Goal: Task Accomplishment & Management: Manage account settings

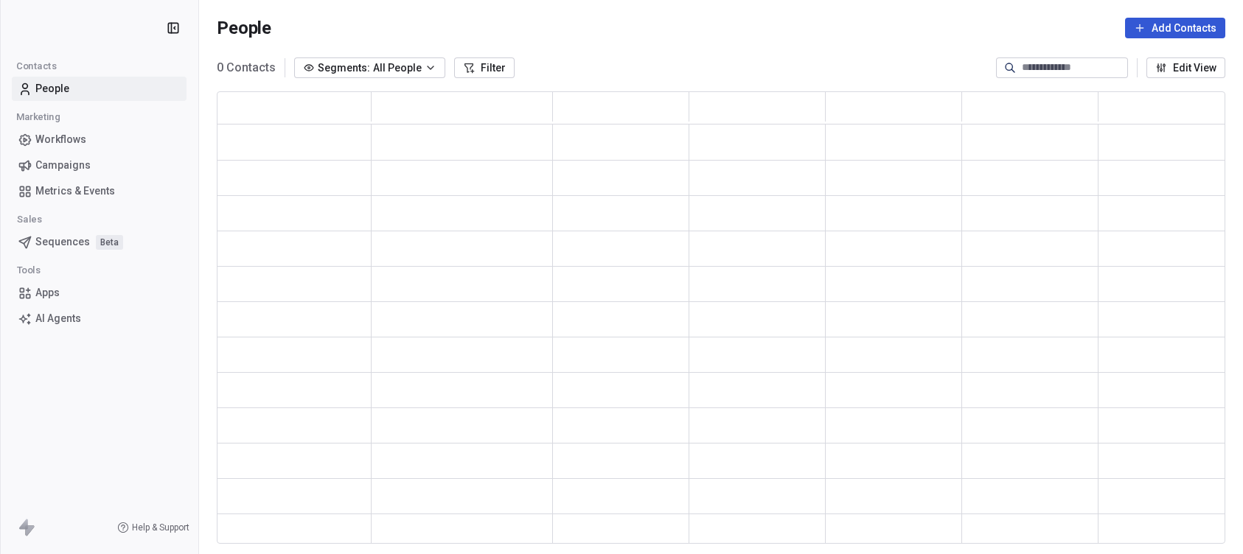
scroll to position [442, 998]
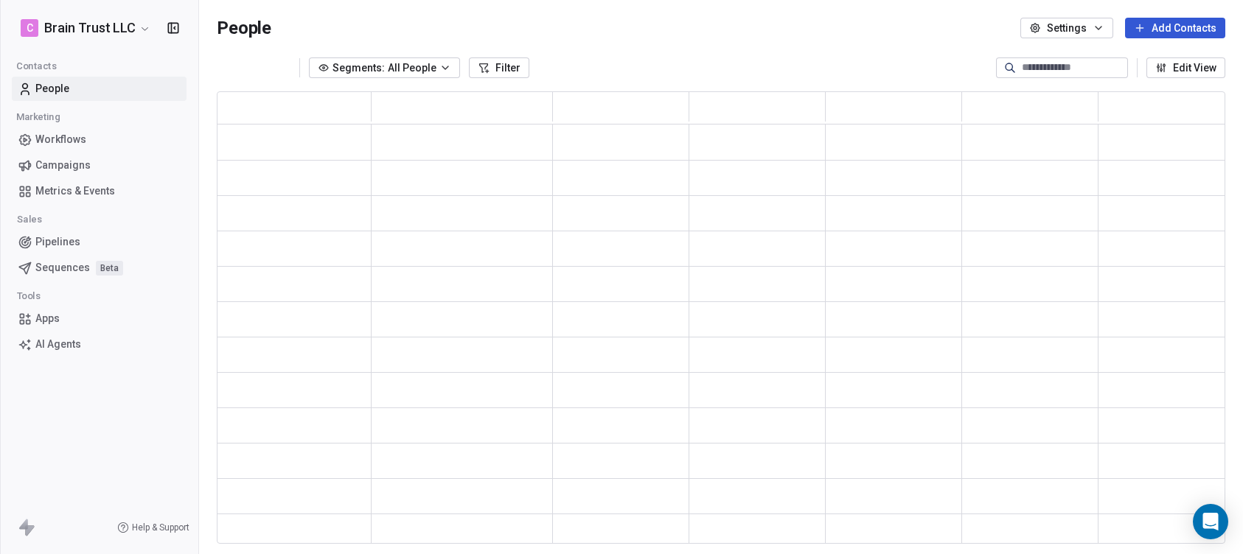
click at [59, 161] on span "Campaigns" at bounding box center [62, 165] width 55 height 15
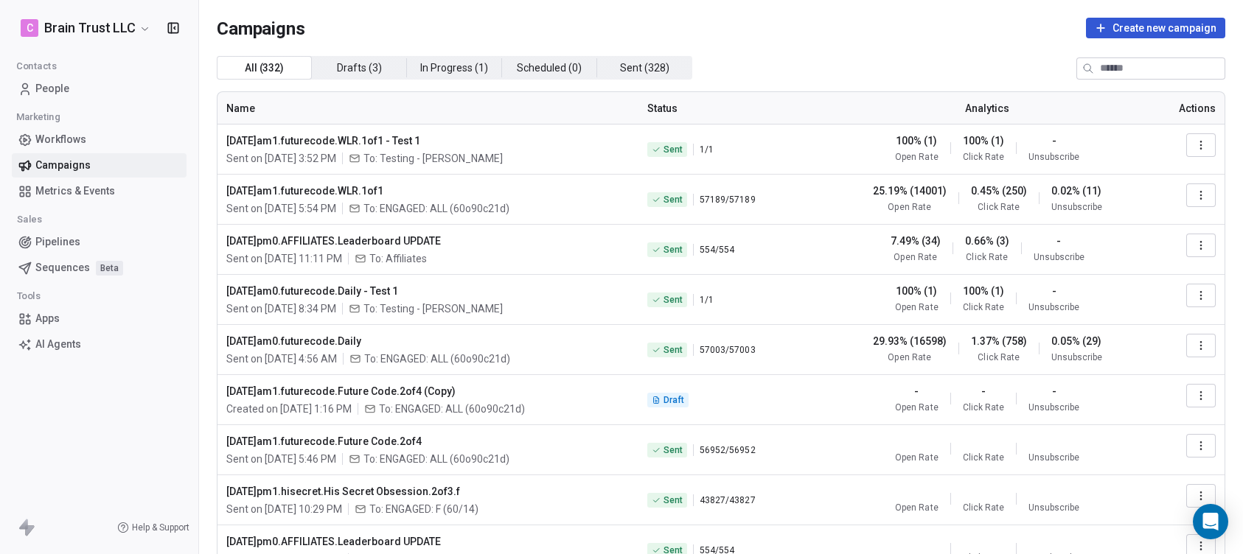
click at [1195, 145] on icon "button" at bounding box center [1201, 145] width 12 height 12
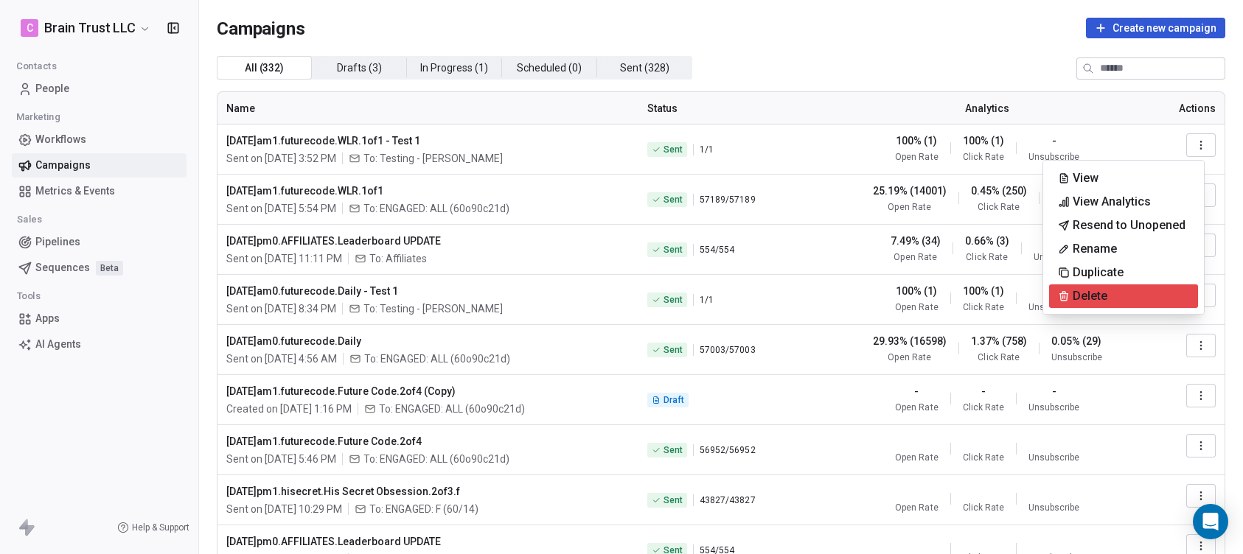
click at [1118, 288] on div "Delete" at bounding box center [1123, 297] width 149 height 24
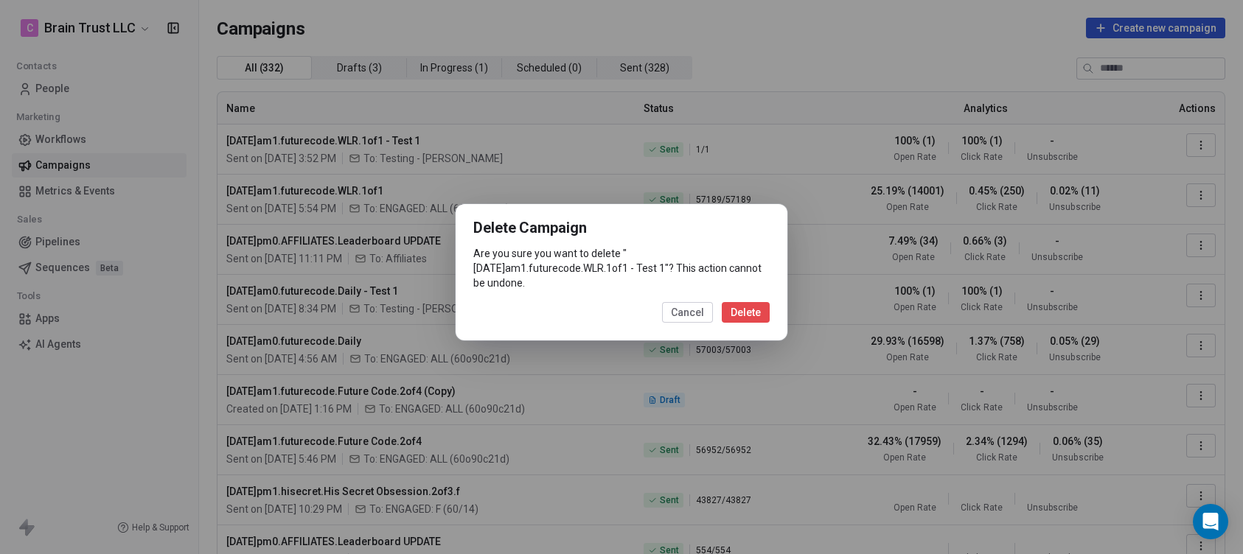
click at [732, 307] on button "Delete" at bounding box center [746, 312] width 48 height 21
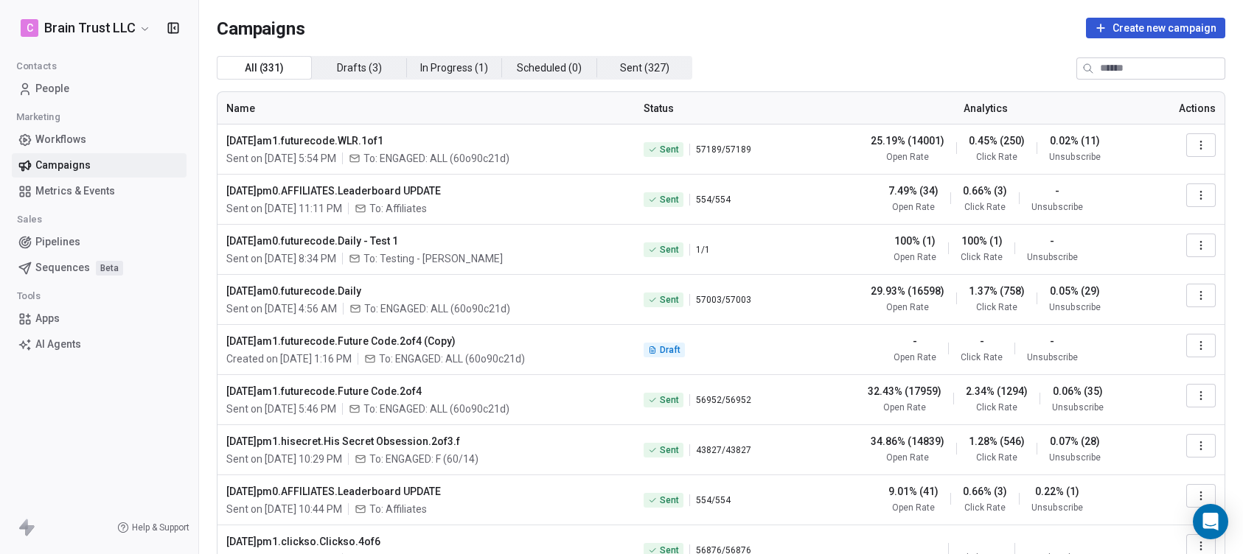
click at [1195, 246] on icon "button" at bounding box center [1201, 246] width 12 height 12
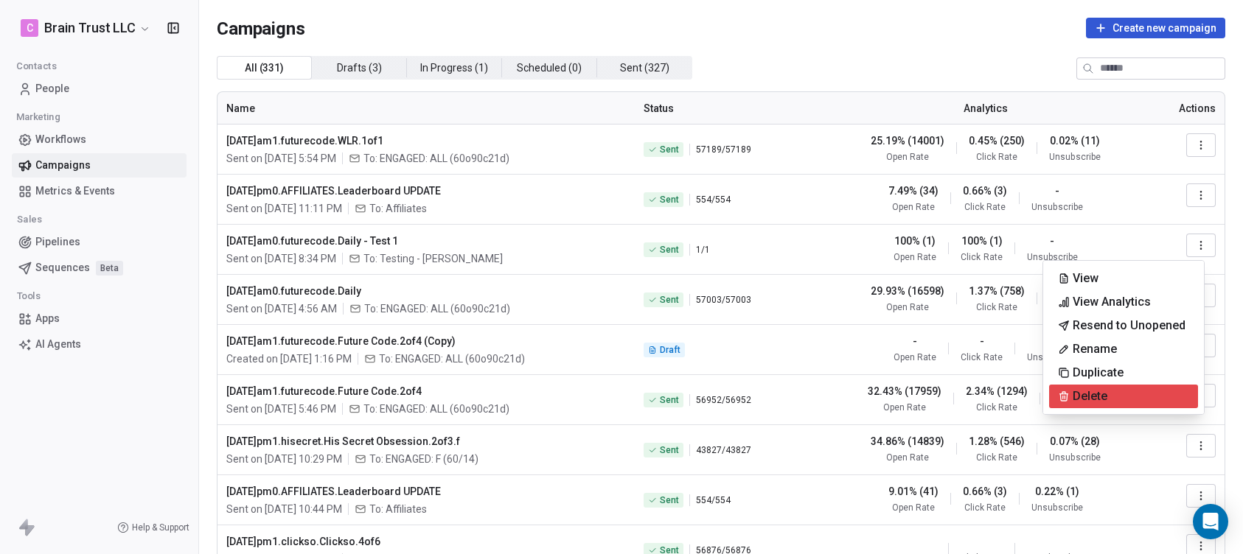
click at [1092, 389] on span "Delete" at bounding box center [1090, 397] width 35 height 18
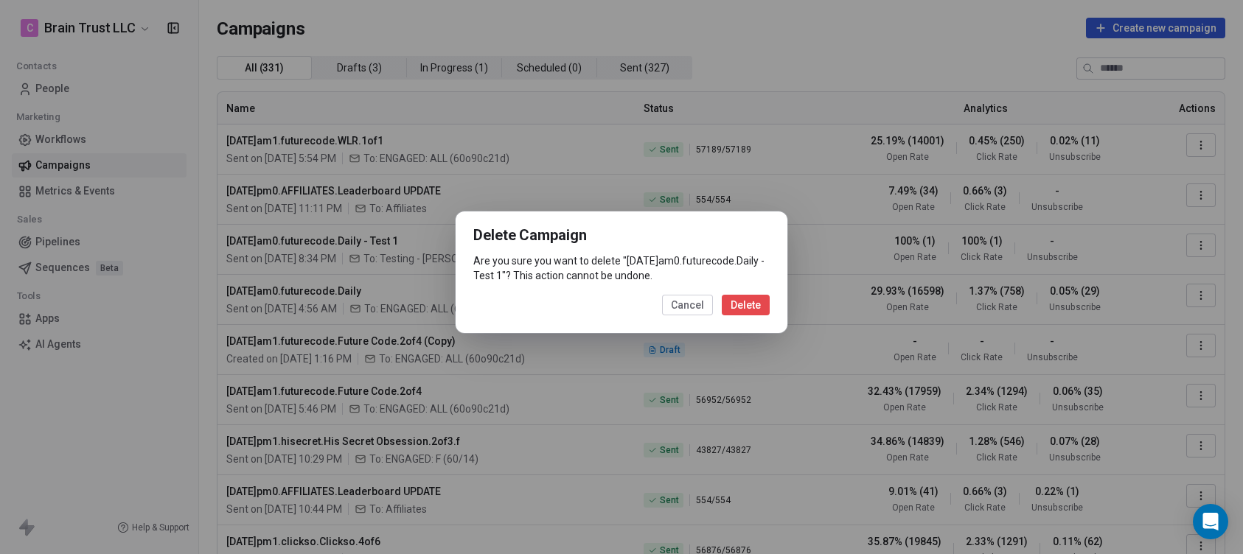
click at [751, 316] on button "Delete" at bounding box center [746, 305] width 48 height 21
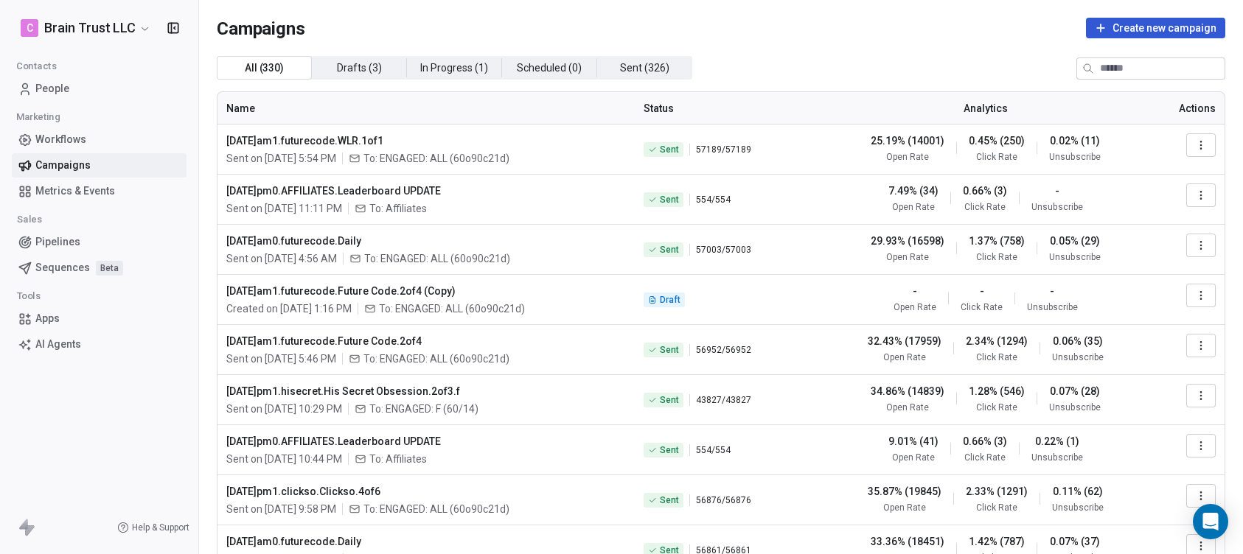
click at [1195, 291] on icon "button" at bounding box center [1201, 296] width 12 height 12
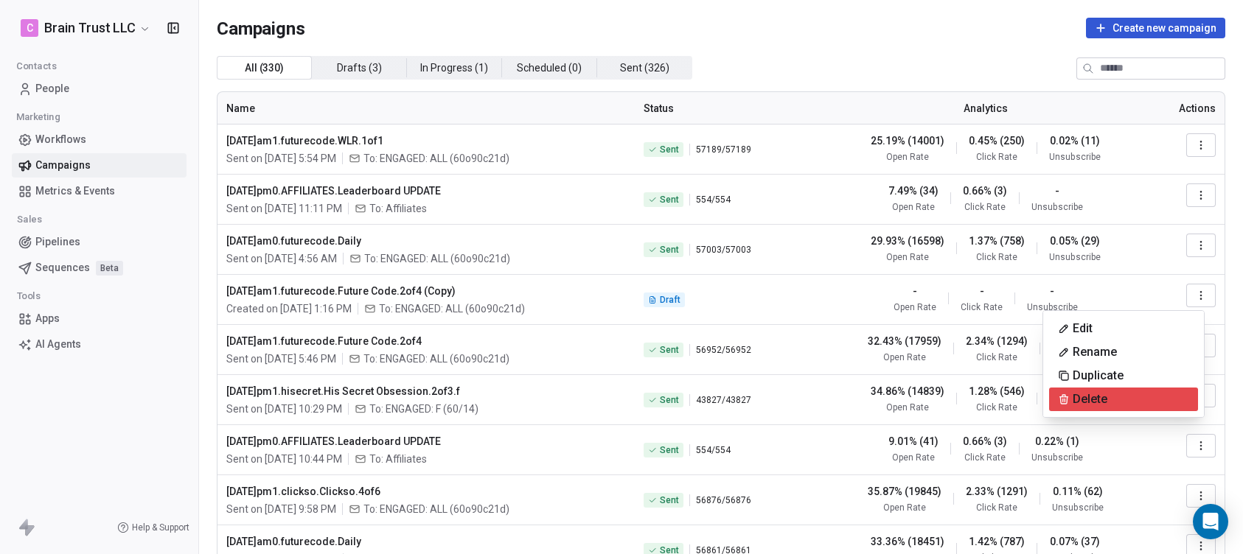
click at [1077, 400] on span "Delete" at bounding box center [1090, 400] width 35 height 18
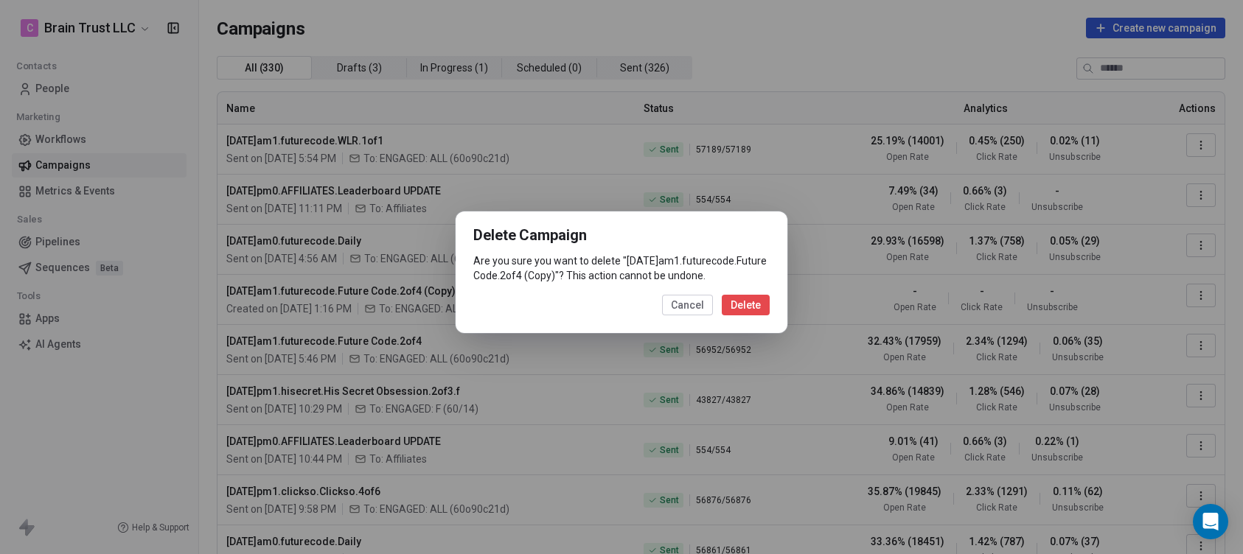
click at [757, 316] on button "Delete" at bounding box center [746, 305] width 48 height 21
